Goal: Book appointment/travel/reservation

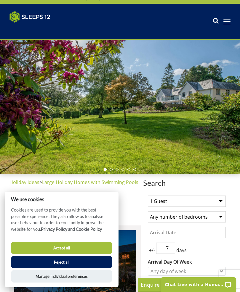
click at [46, 268] on button "Reject all" at bounding box center [61, 262] width 101 height 12
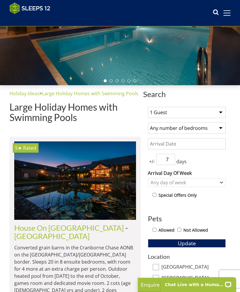
scroll to position [94, 0]
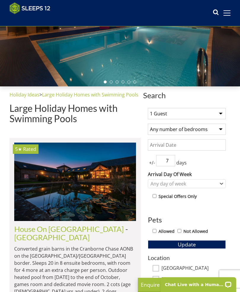
click at [154, 115] on select "1 Guest 2 Guests 3 Guests 4 Guests 5 Guests 6 Guests 7 Guests 8 Guests 9 Guests…" at bounding box center [187, 113] width 78 height 11
select select "10"
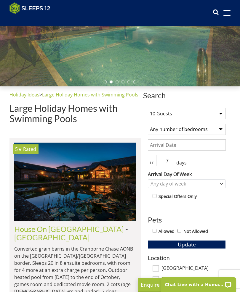
click at [155, 130] on select "Any number of bedrooms 1 Bedroom 2 Bedrooms 3 Bedrooms 4 Bedrooms 5 Bedrooms 6 …" at bounding box center [187, 129] width 78 height 11
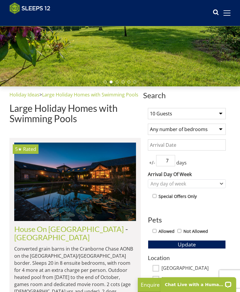
click at [154, 230] on input "Allowed" at bounding box center [154, 231] width 4 height 4
checkbox input "true"
click at [153, 145] on input "Date" at bounding box center [187, 144] width 78 height 11
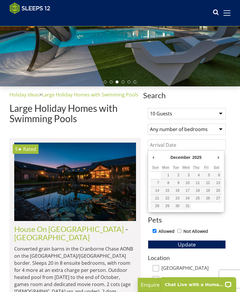
type input "[DATE]"
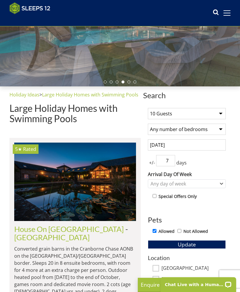
click at [165, 161] on input "7" at bounding box center [165, 160] width 19 height 11
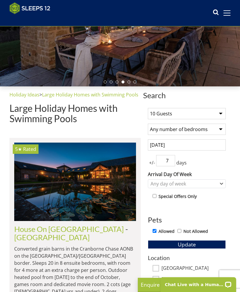
click at [171, 161] on input "7" at bounding box center [165, 160] width 19 height 11
click at [174, 159] on input "7" at bounding box center [165, 160] width 19 height 11
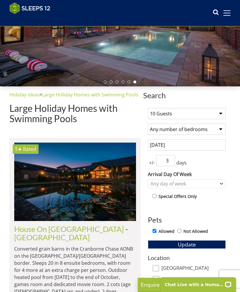
type input "3"
click at [162, 243] on button "Update" at bounding box center [187, 244] width 78 height 8
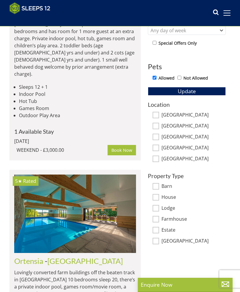
scroll to position [0, 0]
